Goal: Task Accomplishment & Management: Use online tool/utility

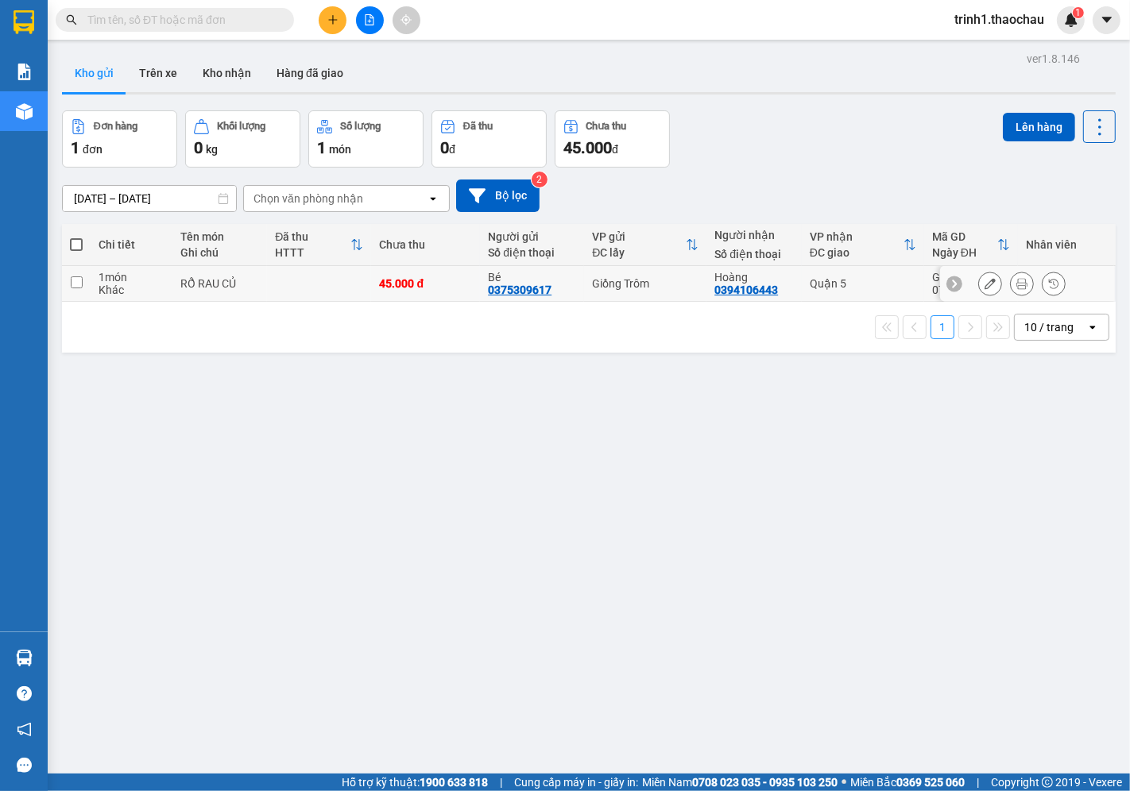
click at [1011, 291] on button at bounding box center [1021, 284] width 22 height 28
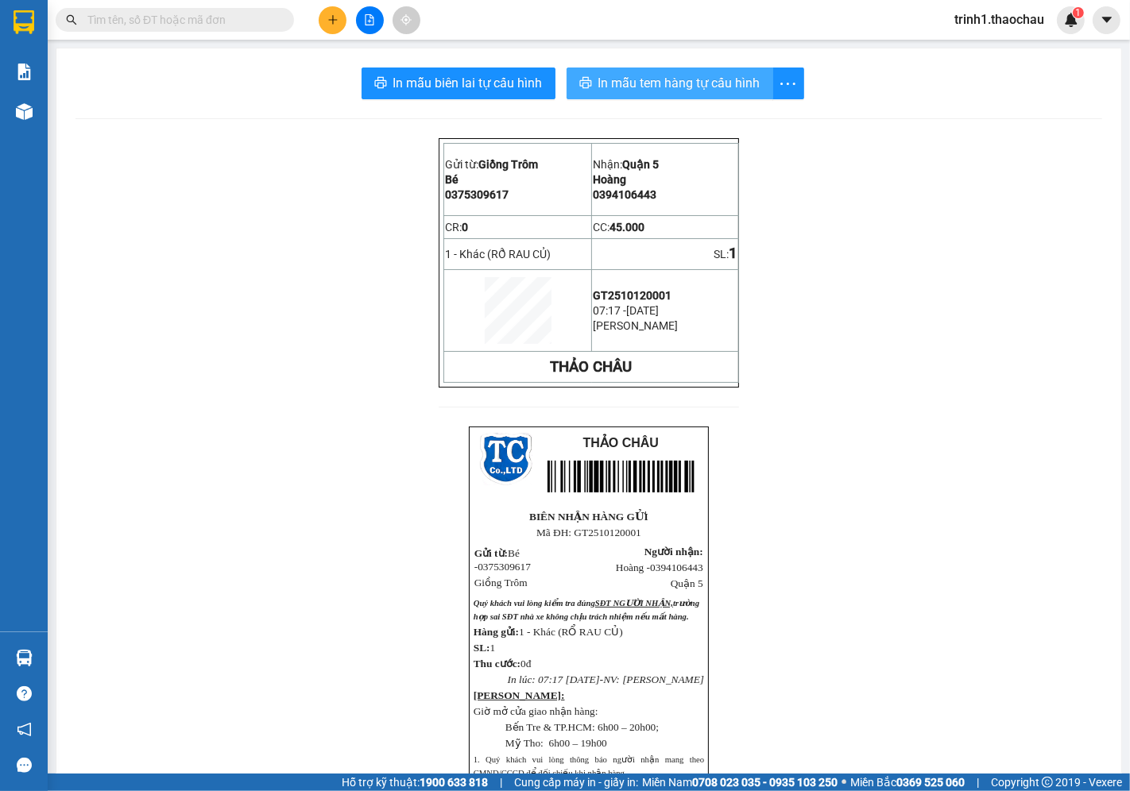
click at [697, 80] on span "In mẫu tem hàng tự cấu hình" at bounding box center [679, 83] width 162 height 20
